Goal: Task Accomplishment & Management: Use online tool/utility

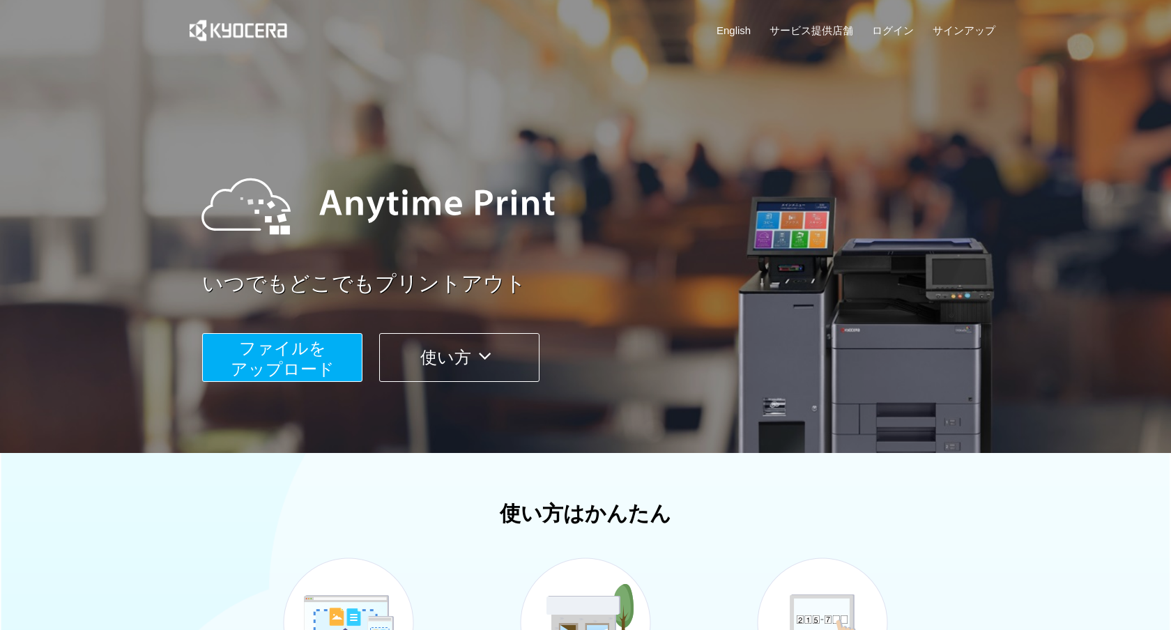
click at [312, 363] on span "ファイルを ​​アップロード" at bounding box center [283, 359] width 104 height 40
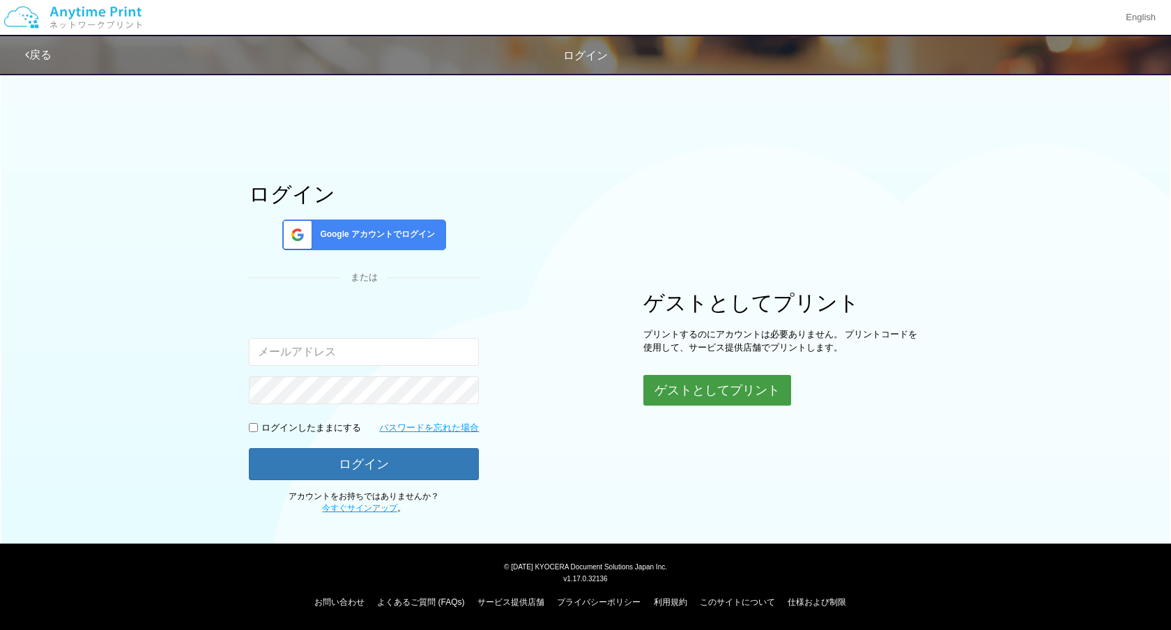
click at [688, 397] on button "ゲストとしてプリント" at bounding box center [717, 390] width 148 height 31
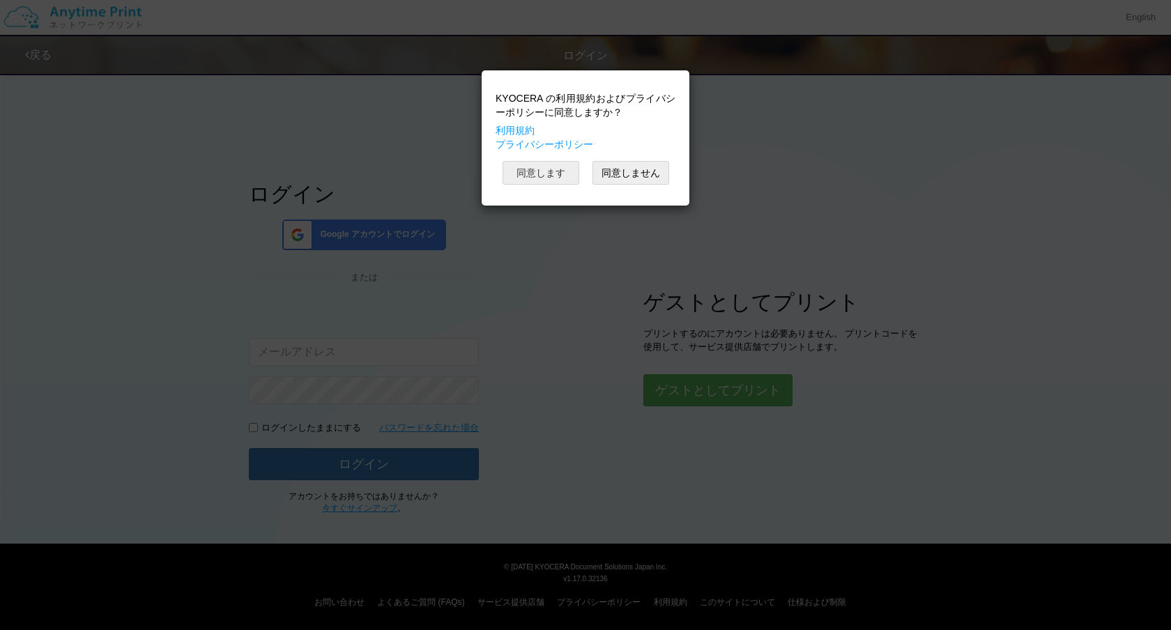
click at [562, 173] on button "同意します" at bounding box center [540, 173] width 77 height 24
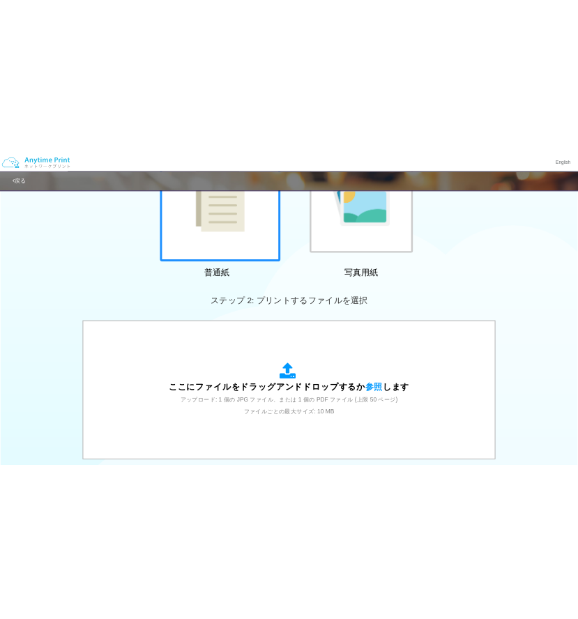
scroll to position [188, 0]
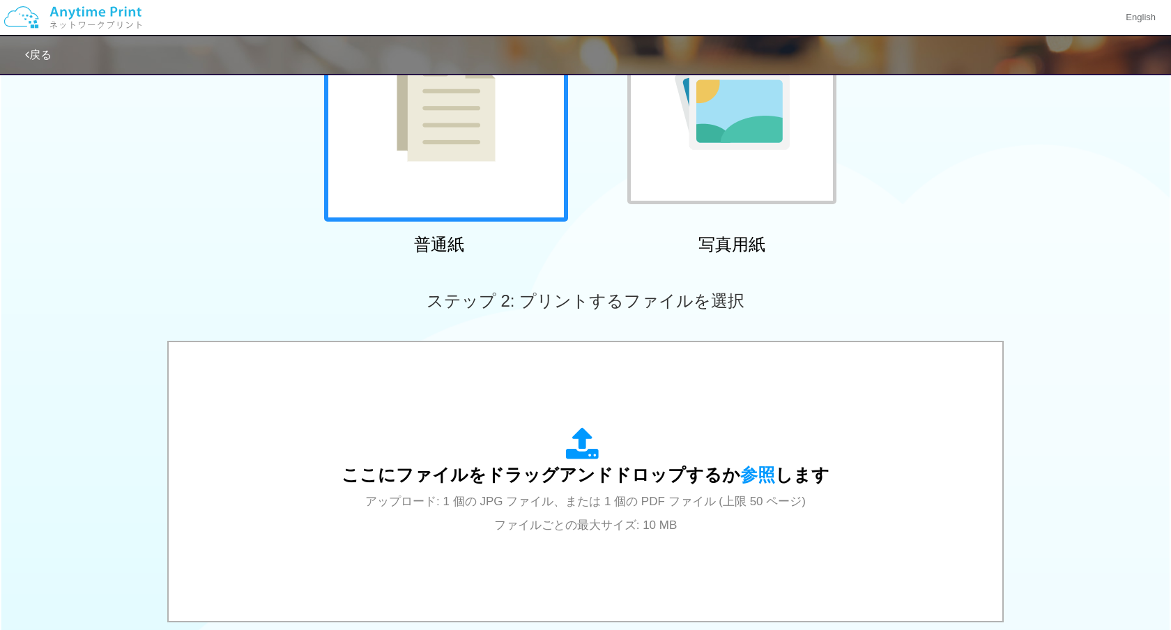
click at [500, 160] on div at bounding box center [446, 100] width 244 height 244
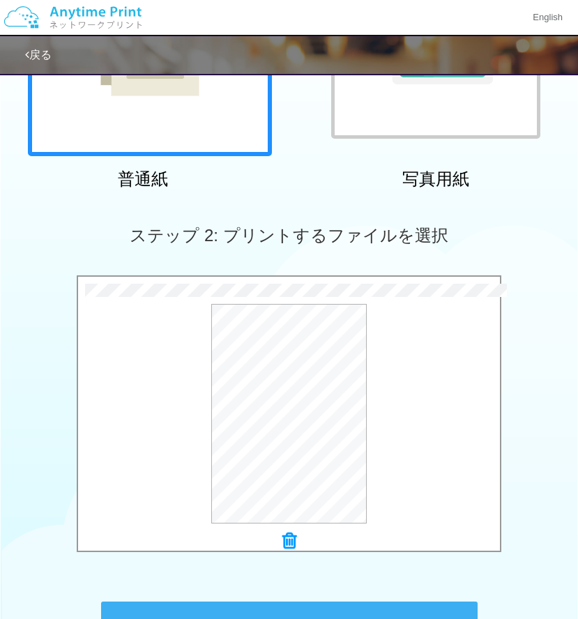
scroll to position [441, 0]
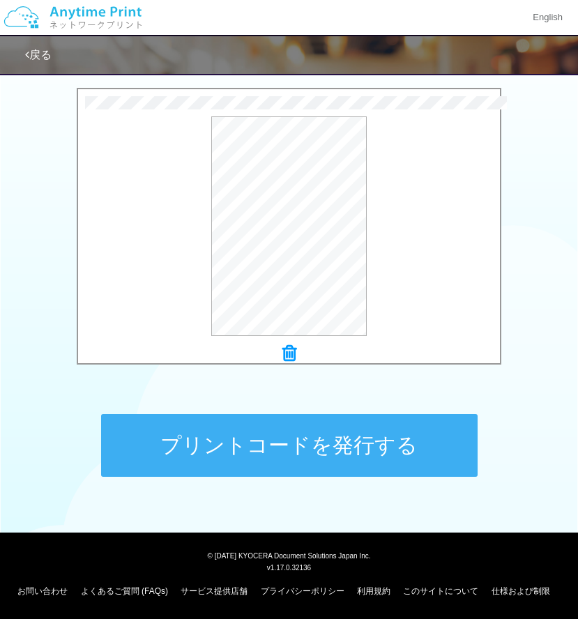
click at [288, 359] on icon at bounding box center [289, 353] width 14 height 18
click at [334, 451] on button "プリントコードを発行する" at bounding box center [289, 445] width 376 height 63
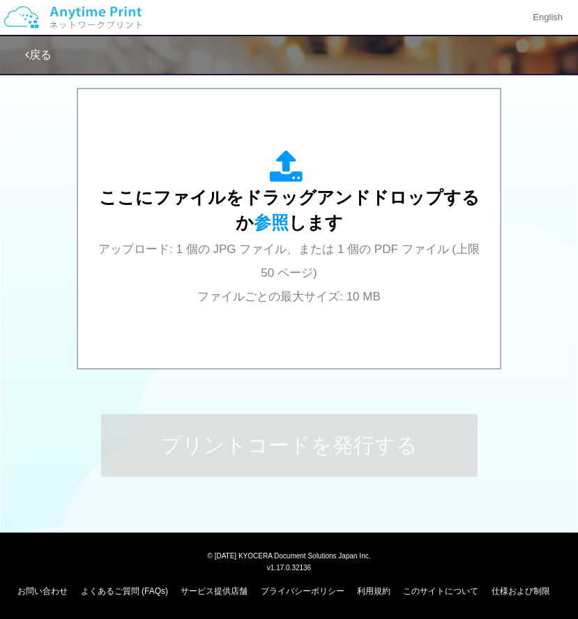
scroll to position [0, 0]
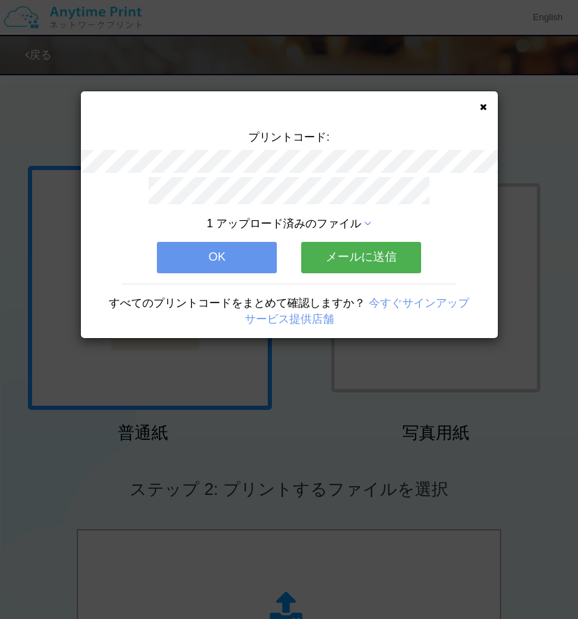
click at [246, 264] on button "OK" at bounding box center [217, 257] width 120 height 31
